Goal: Task Accomplishment & Management: Use online tool/utility

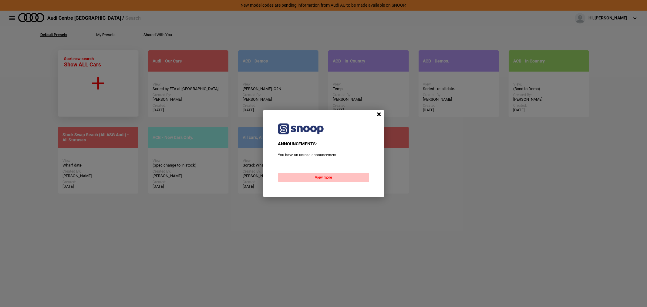
click at [327, 175] on button "View more" at bounding box center [323, 177] width 91 height 9
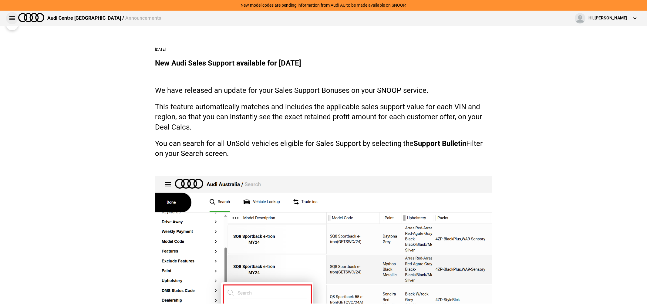
click at [10, 19] on button at bounding box center [12, 18] width 12 height 12
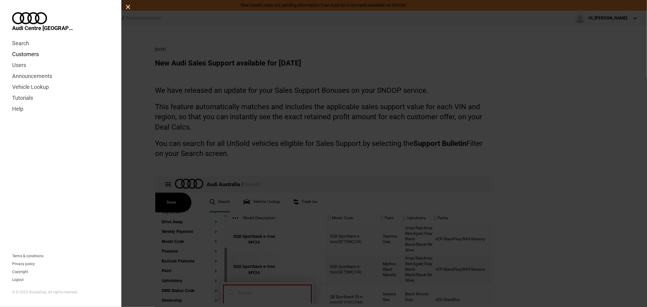
click at [17, 49] on link "Customers" at bounding box center [60, 54] width 97 height 11
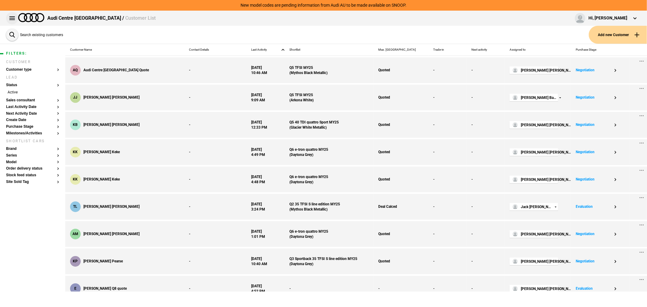
click at [12, 19] on button at bounding box center [12, 18] width 12 height 12
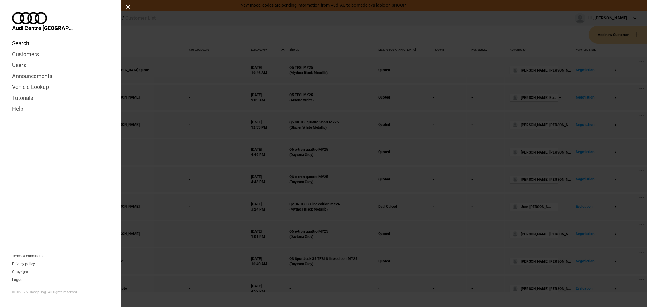
click at [29, 38] on link "Search" at bounding box center [60, 43] width 97 height 11
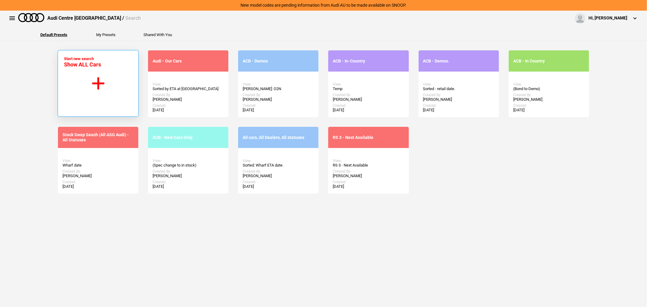
click at [106, 80] on button "Start new search Show ALL Cars" at bounding box center [98, 83] width 81 height 67
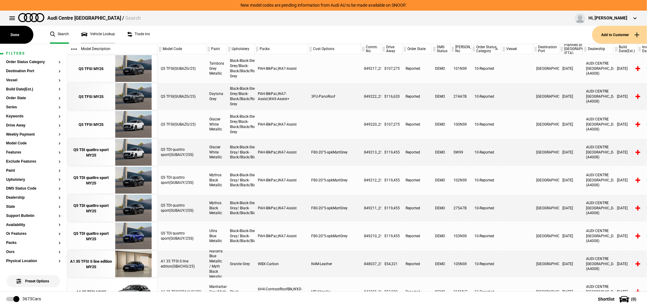
click at [103, 37] on link "Vehicle Lookup" at bounding box center [98, 35] width 34 height 18
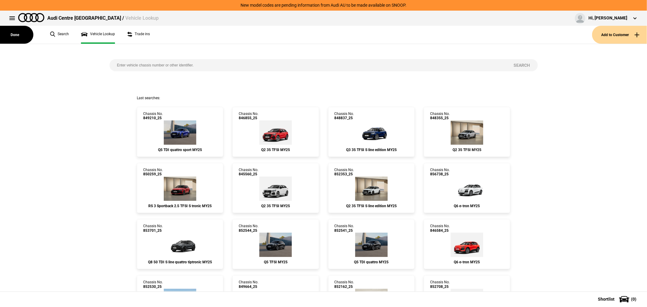
click at [235, 64] on input "search" at bounding box center [308, 65] width 397 height 12
type input "846381"
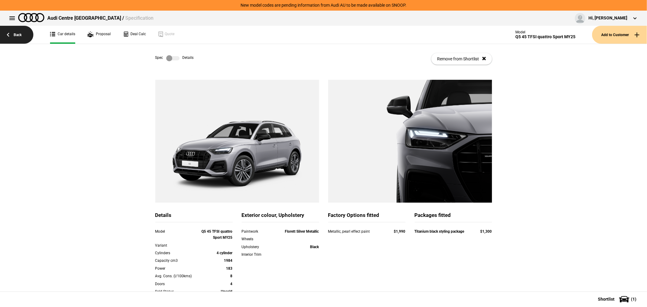
click at [20, 37] on link "Back" at bounding box center [16, 35] width 33 height 18
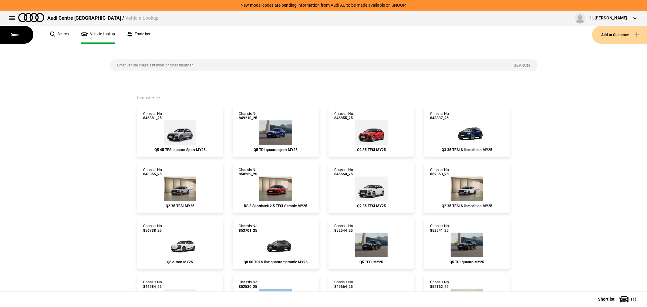
click at [182, 64] on input "search" at bounding box center [308, 65] width 397 height 12
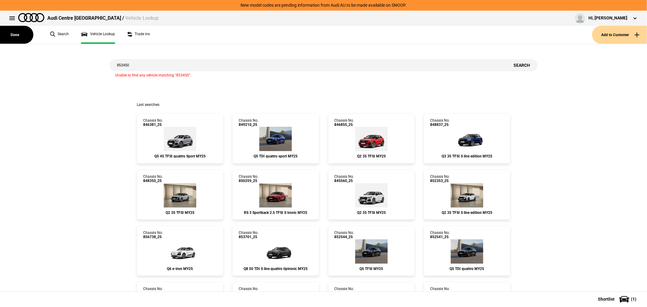
drag, startPoint x: 178, startPoint y: 65, endPoint x: -31, endPoint y: 78, distance: 208.8
click at [0, 78] on html "New model codes are pending information from Audi AU to be made available on SN…" at bounding box center [323, 153] width 647 height 307
type input "843669"
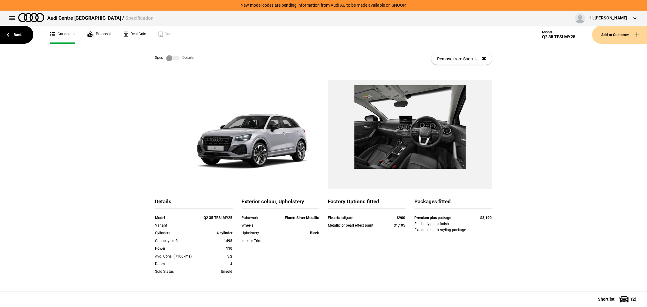
click at [602, 73] on div "Spec Details Remove from Shortlist" at bounding box center [323, 62] width 647 height 36
click at [15, 32] on link "Back" at bounding box center [16, 35] width 33 height 18
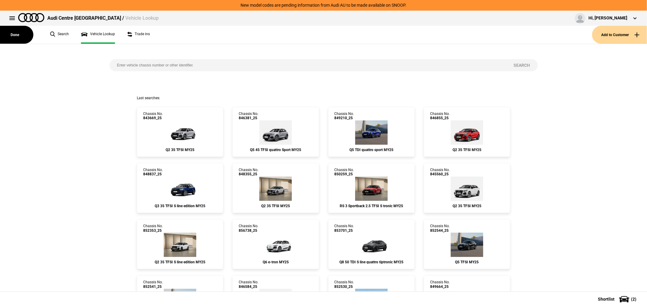
click at [227, 65] on input "search" at bounding box center [308, 65] width 397 height 12
type input "845560"
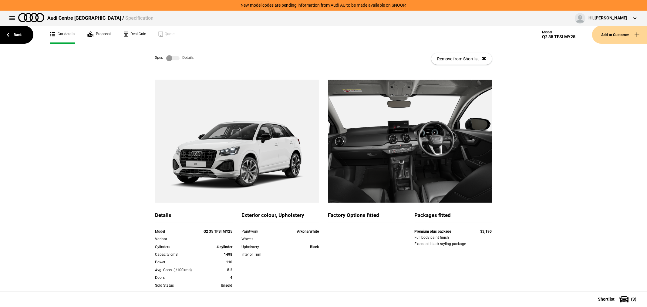
click at [174, 56] on label at bounding box center [172, 58] width 13 height 6
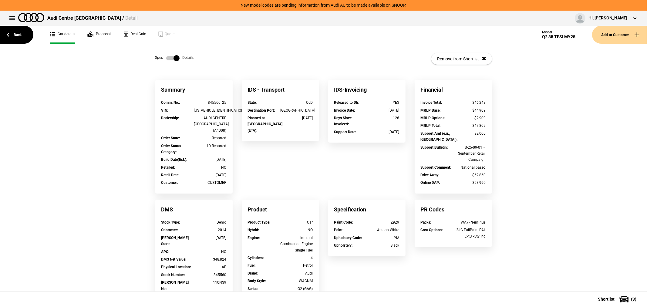
click at [174, 57] on label at bounding box center [172, 58] width 13 height 6
